Goal: Transaction & Acquisition: Purchase product/service

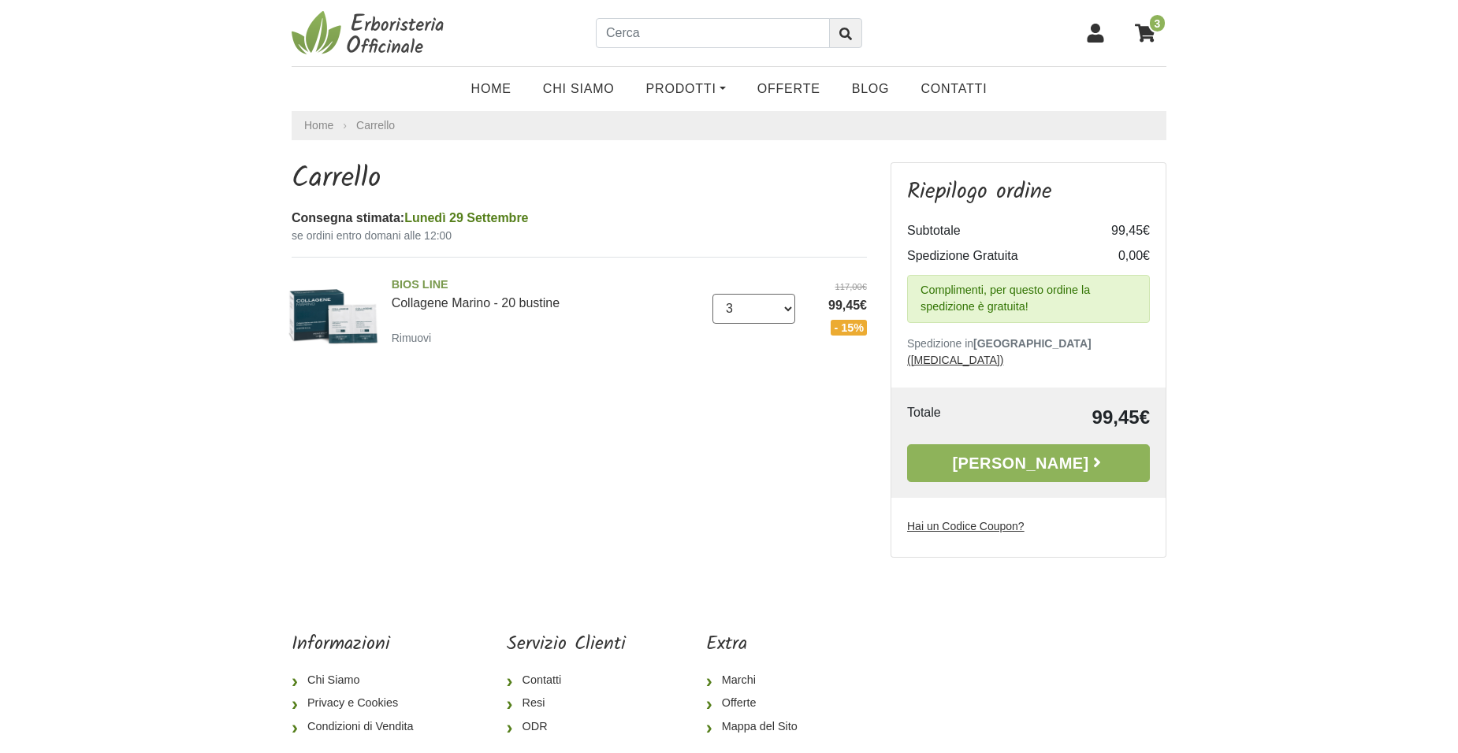
click at [788, 308] on select "0 (Rimuovi) 1 2 3 4 5 6 7 8" at bounding box center [754, 309] width 84 height 30
select select "2"
click at [712, 294] on select "0 (Rimuovi) 1 2 3 4 5 6 7 8" at bounding box center [754, 309] width 84 height 30
click at [703, 87] on link "Prodotti" at bounding box center [685, 89] width 111 height 32
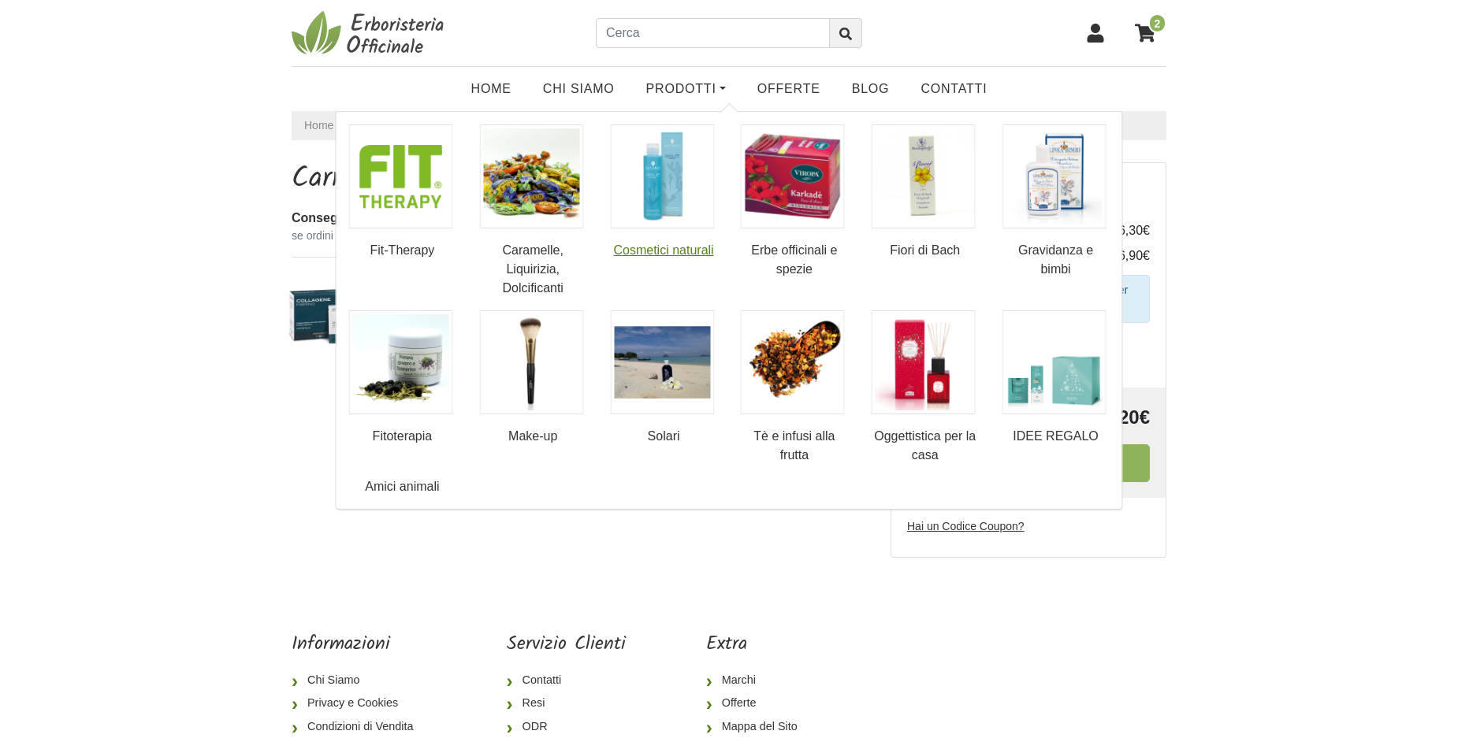
click at [661, 246] on link "Cosmetici naturali" at bounding box center [663, 192] width 107 height 136
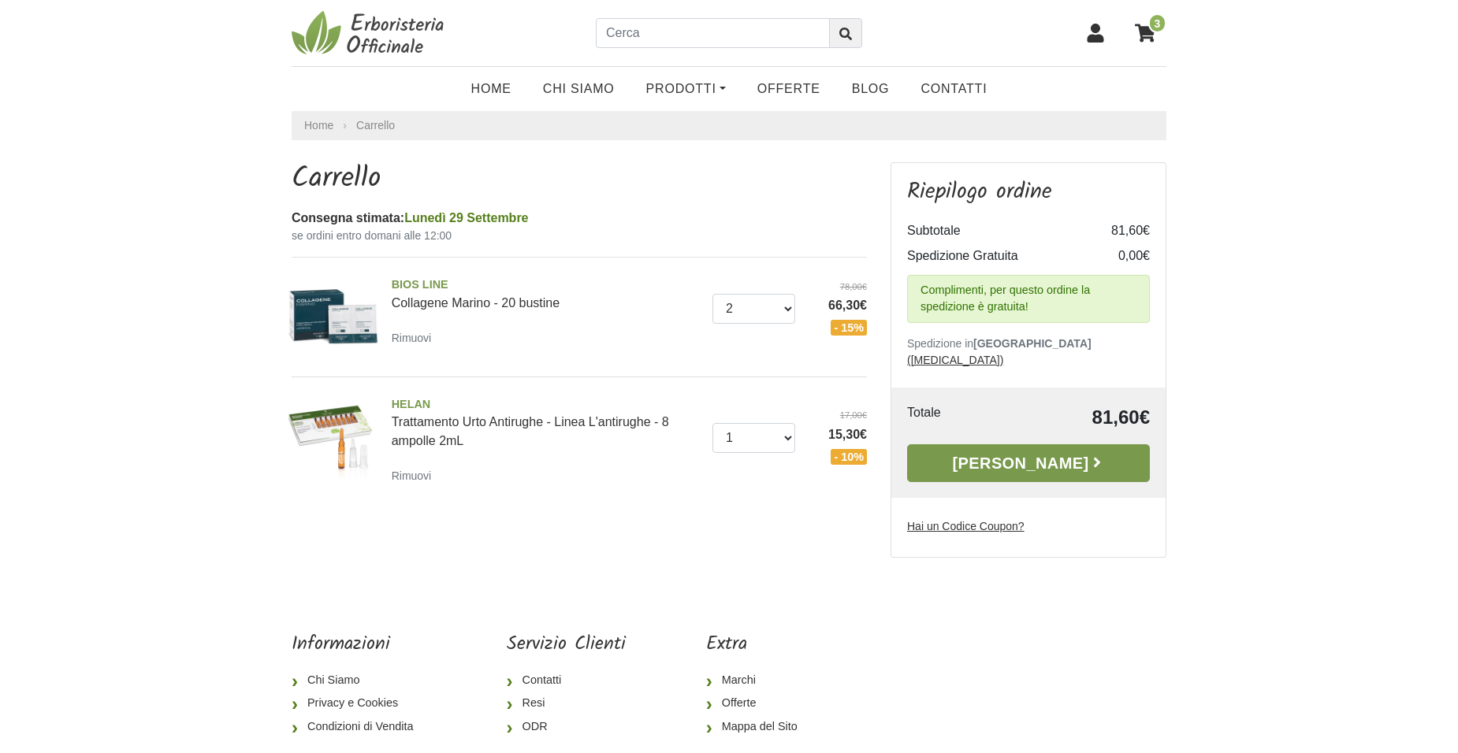
click at [1001, 448] on link "Alla Cassa" at bounding box center [1028, 463] width 243 height 38
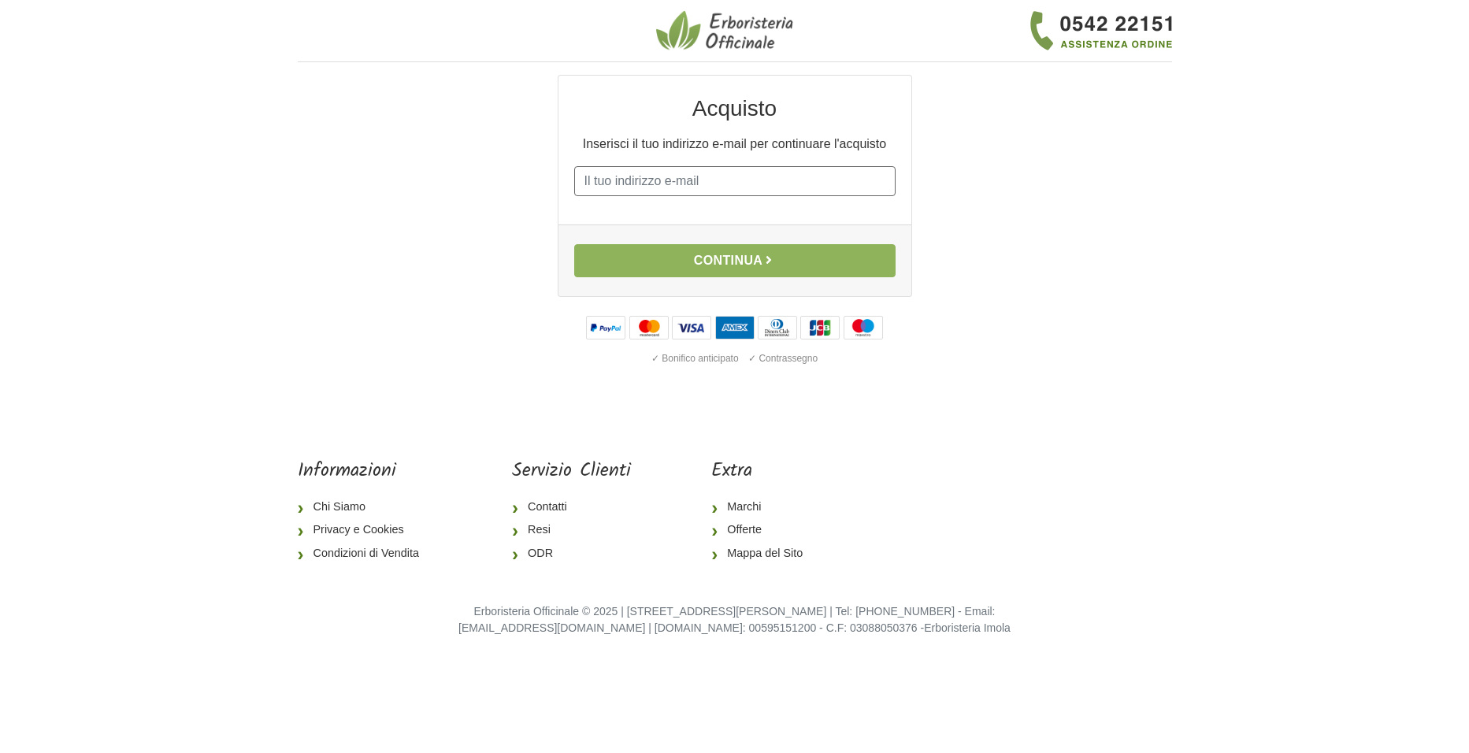
click at [804, 181] on input "E-mail" at bounding box center [734, 181] width 321 height 30
type input "[EMAIL_ADDRESS][DOMAIN_NAME]"
click at [718, 258] on button "Continua" at bounding box center [734, 260] width 321 height 33
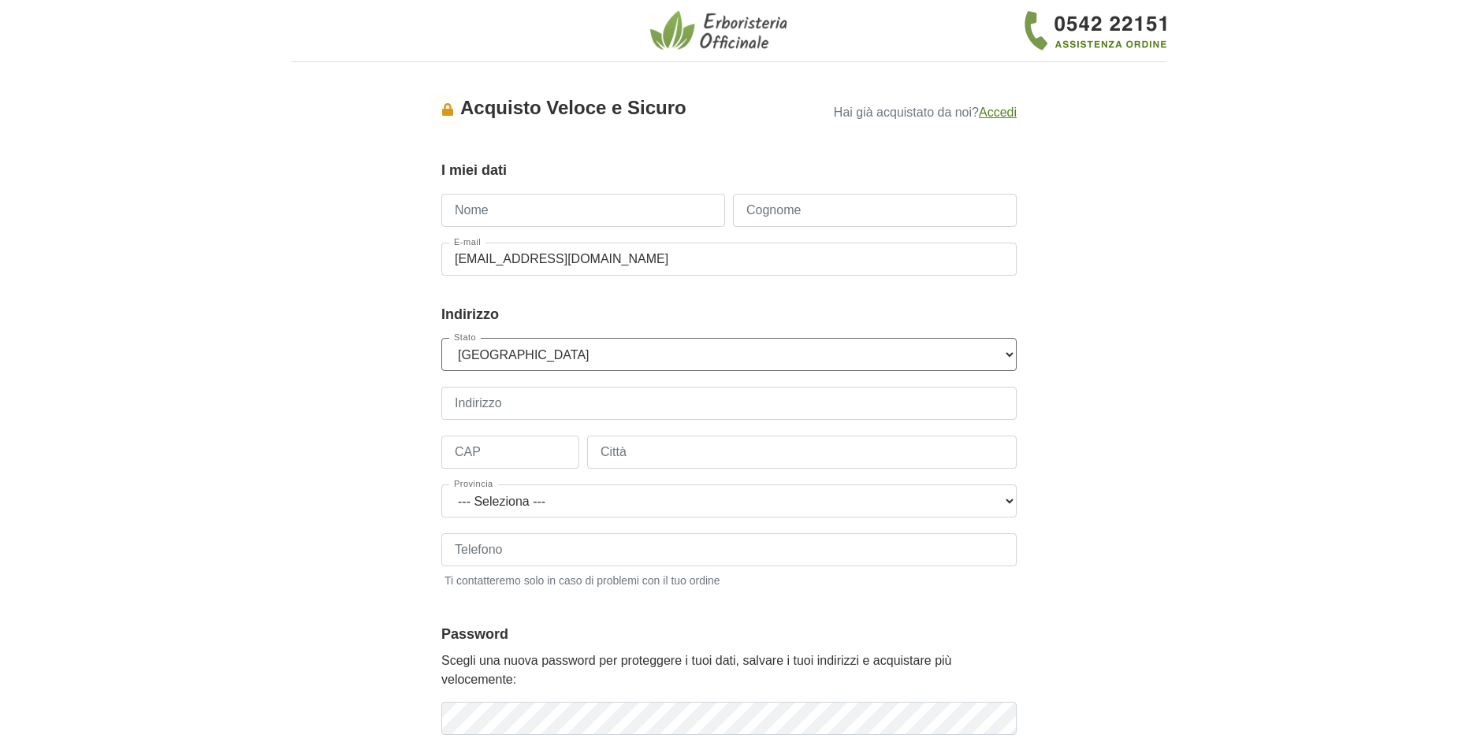
click at [566, 347] on select "--- [GEOGRAPHIC_DATA] --- [GEOGRAPHIC_DATA] [GEOGRAPHIC_DATA] [GEOGRAPHIC_DATA]…" at bounding box center [728, 354] width 575 height 33
click at [618, 350] on select "--- [GEOGRAPHIC_DATA] --- [GEOGRAPHIC_DATA] [GEOGRAPHIC_DATA] [GEOGRAPHIC_DATA]…" at bounding box center [728, 354] width 575 height 33
click at [1010, 354] on select "--- [GEOGRAPHIC_DATA] --- [GEOGRAPHIC_DATA] [GEOGRAPHIC_DATA] [GEOGRAPHIC_DATA]…" at bounding box center [728, 354] width 575 height 33
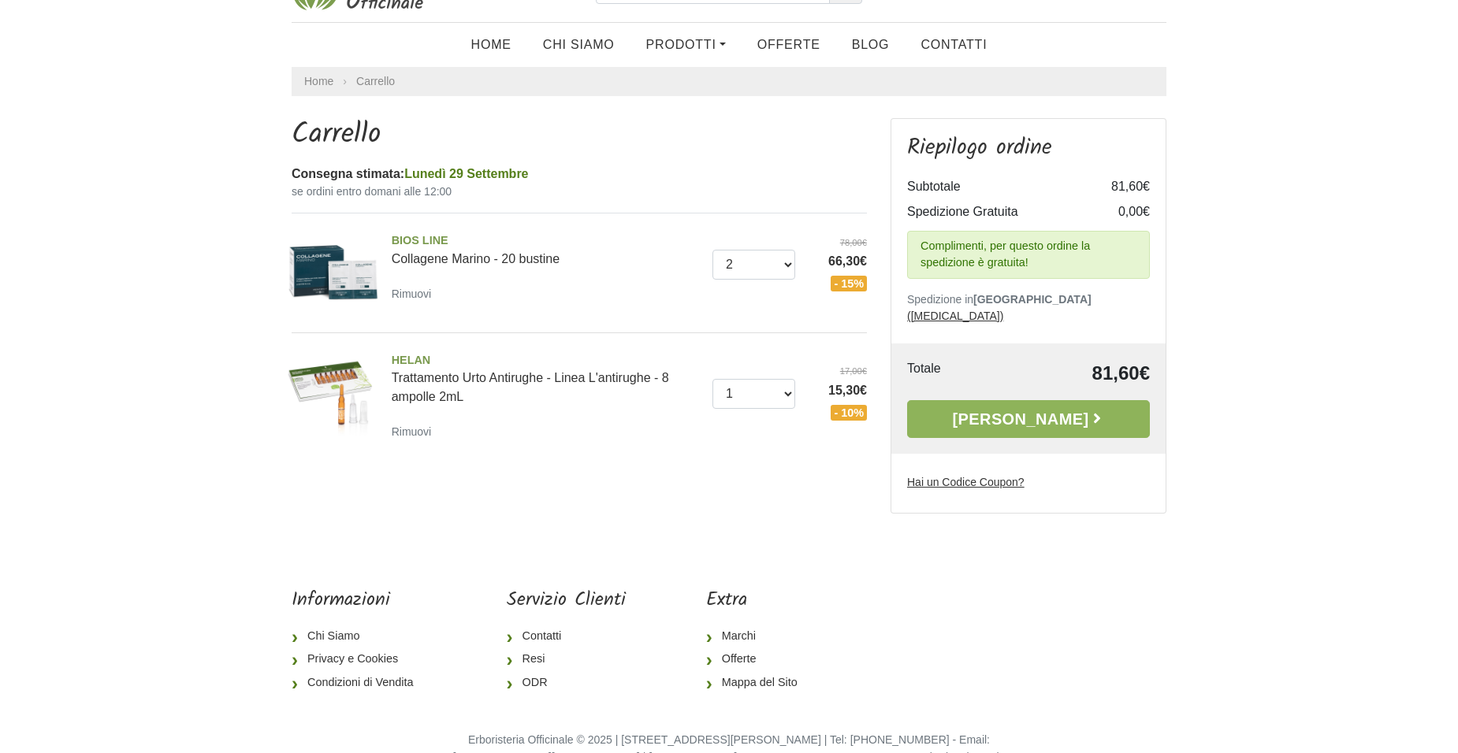
scroll to position [66, 0]
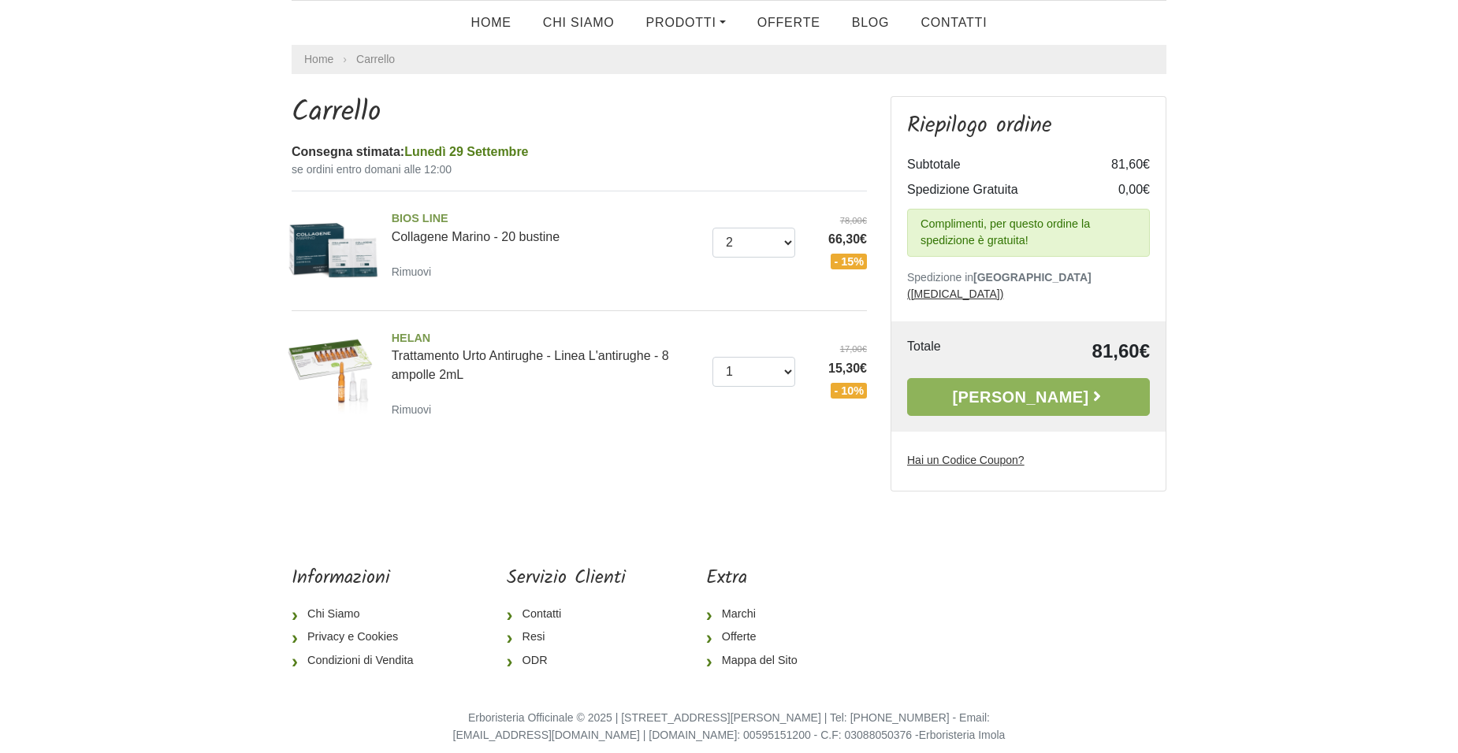
click at [360, 251] on img at bounding box center [333, 251] width 94 height 94
